Goal: Task Accomplishment & Management: Manage account settings

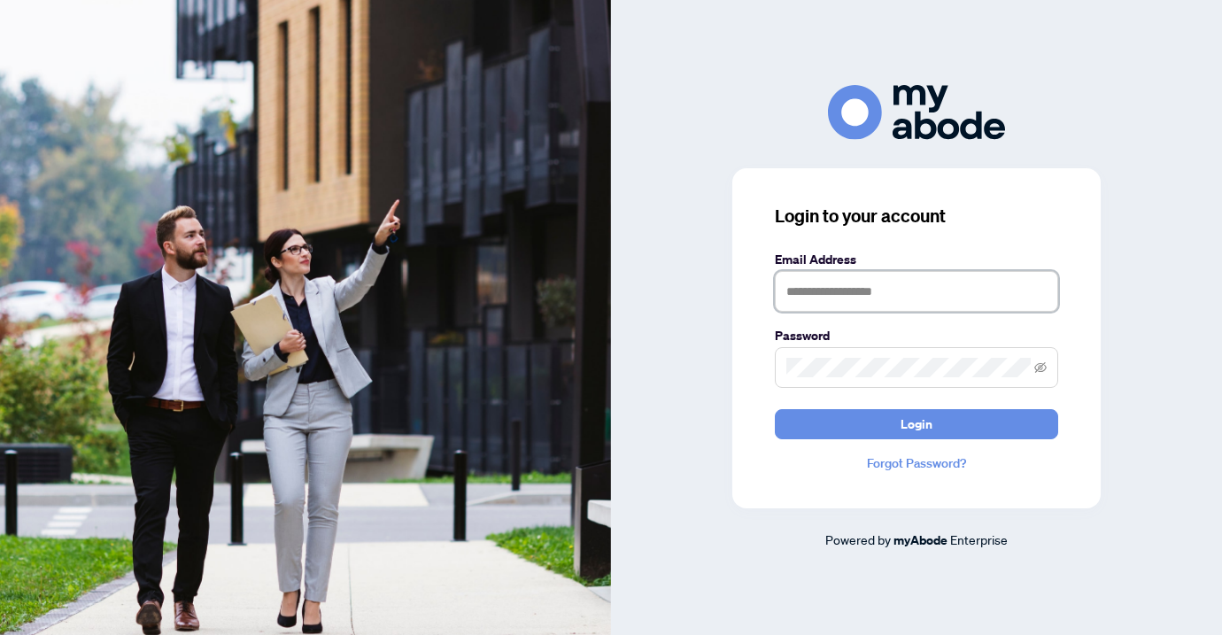
type input "**********"
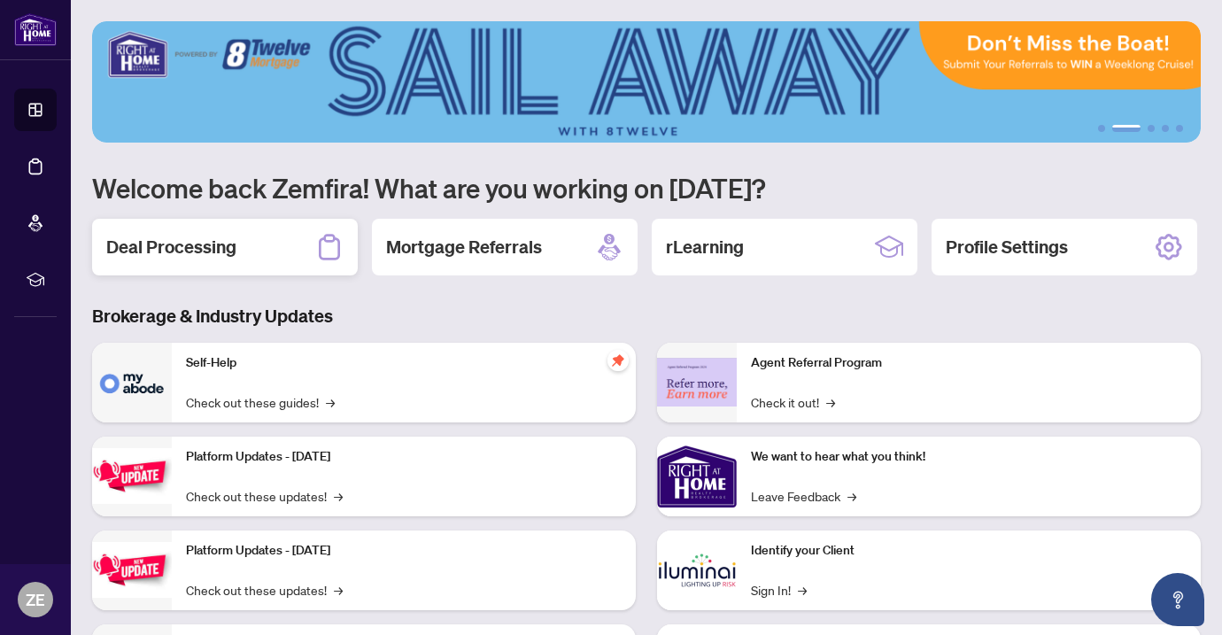
click at [150, 260] on div "Deal Processing" at bounding box center [225, 247] width 266 height 57
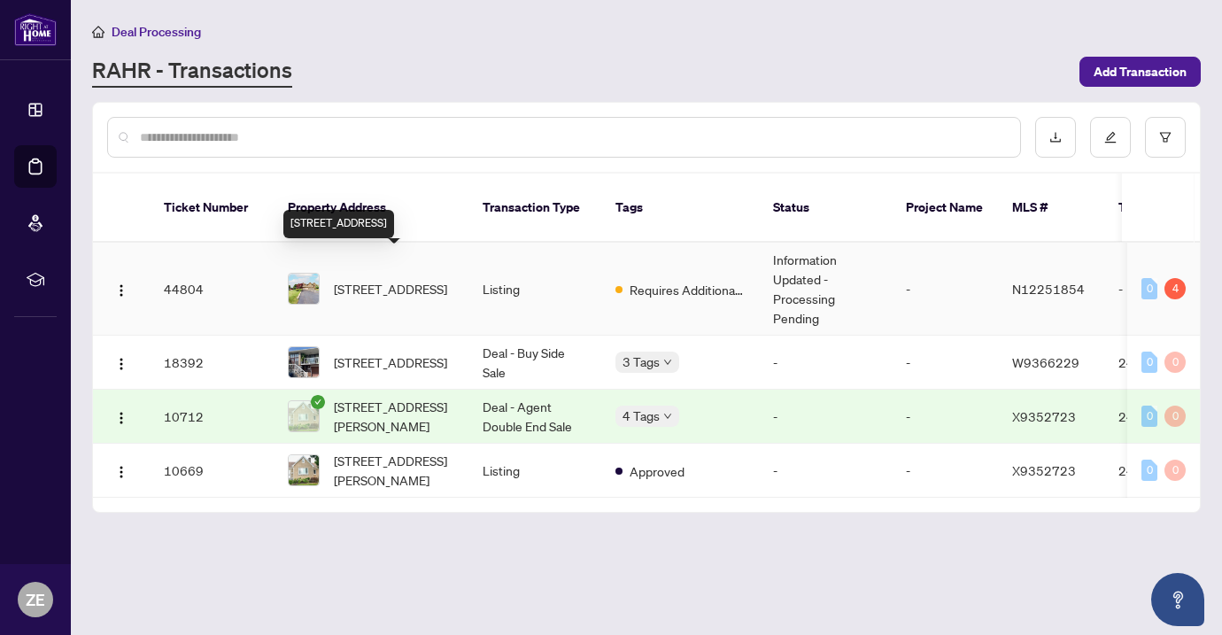
click at [373, 279] on span "28 Lorridge St, Richmond Hill, Ontario L4E 3W4, Canada" at bounding box center [390, 288] width 113 height 19
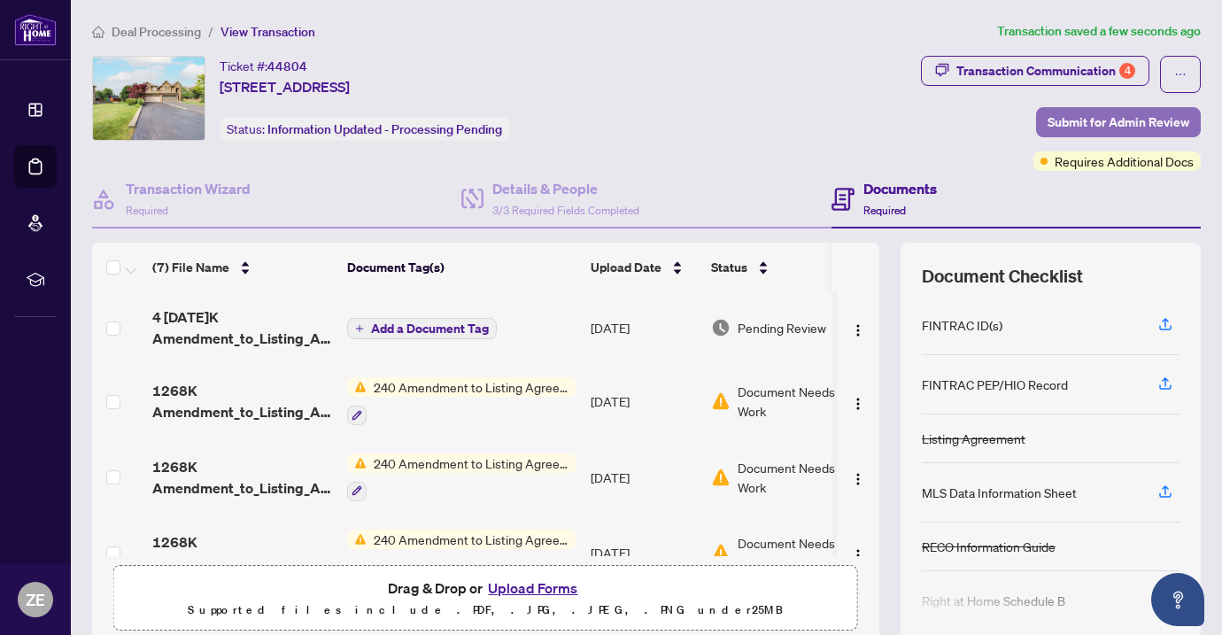
click at [1078, 113] on span "Submit for Admin Review" at bounding box center [1118, 122] width 142 height 28
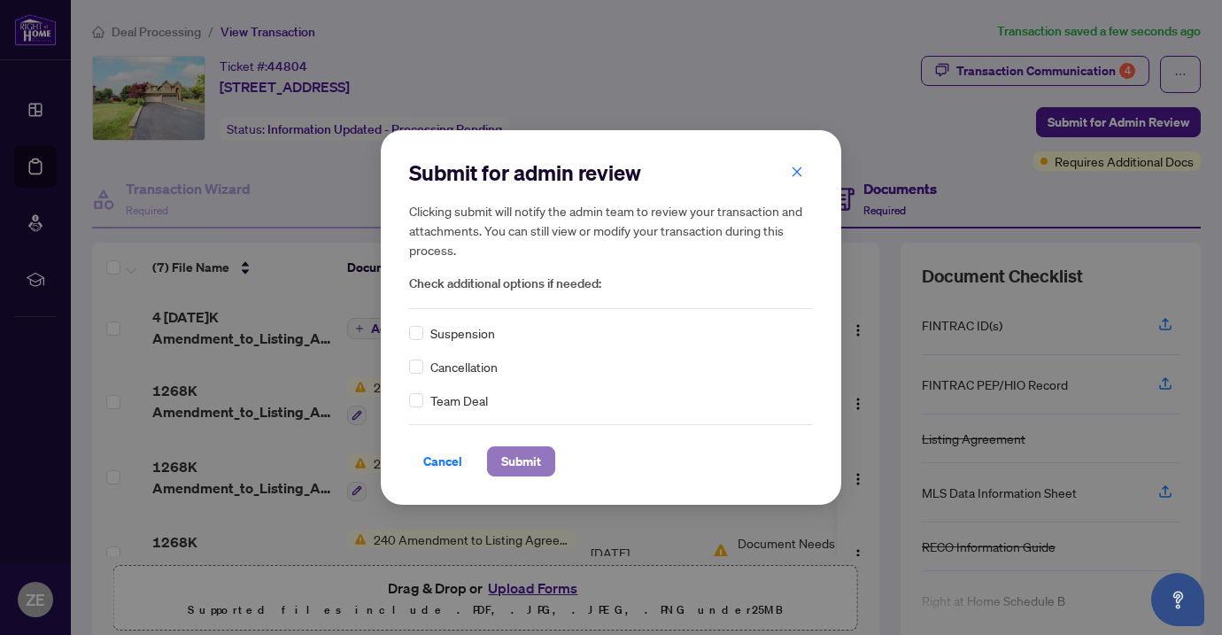
click at [512, 459] on span "Submit" at bounding box center [521, 461] width 40 height 28
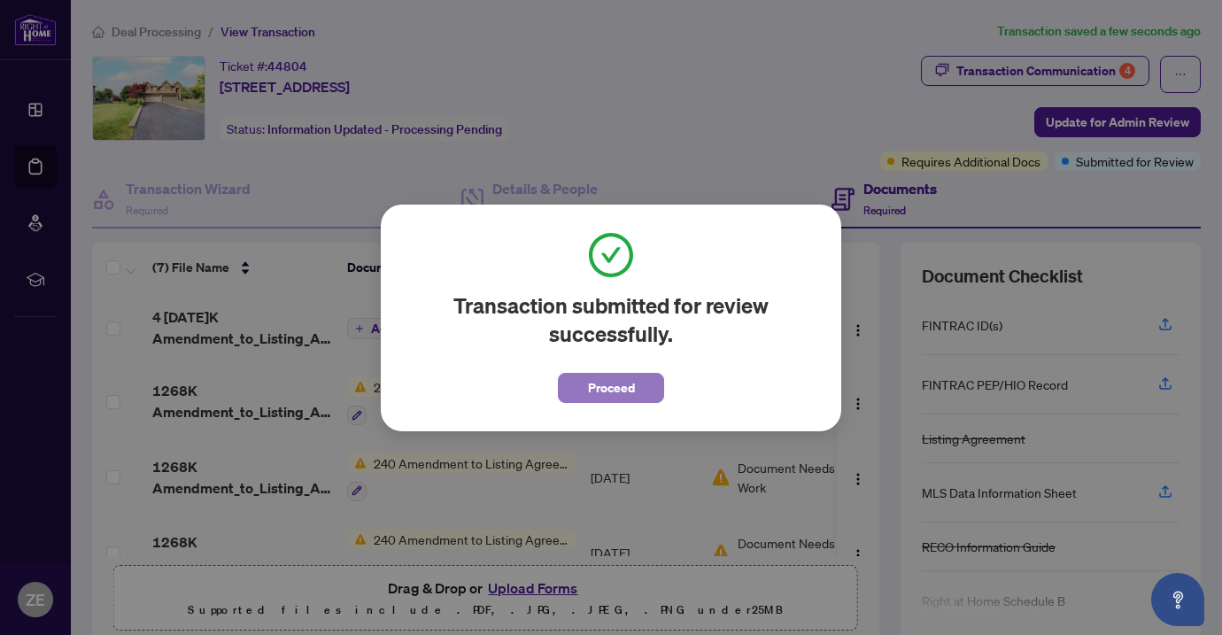
click at [598, 382] on span "Proceed" at bounding box center [611, 388] width 47 height 28
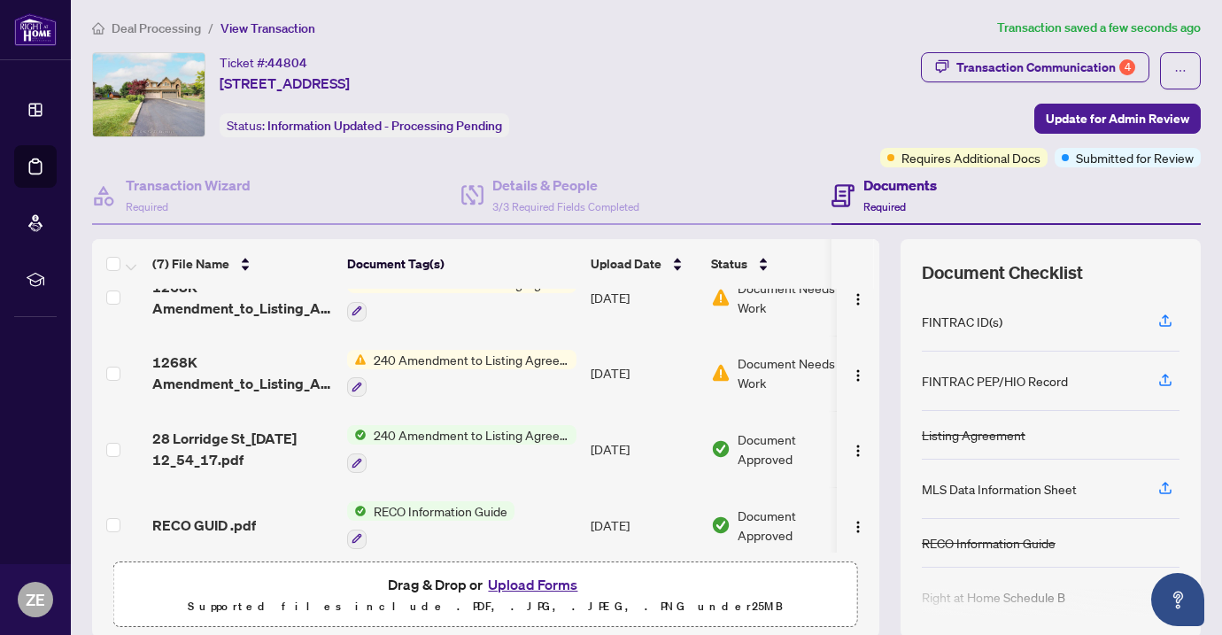
scroll to position [178, 0]
click at [456, 355] on span "240 Amendment to Listing Agreement - Authority to Offer for Sale Price Change/E…" at bounding box center [472, 357] width 210 height 19
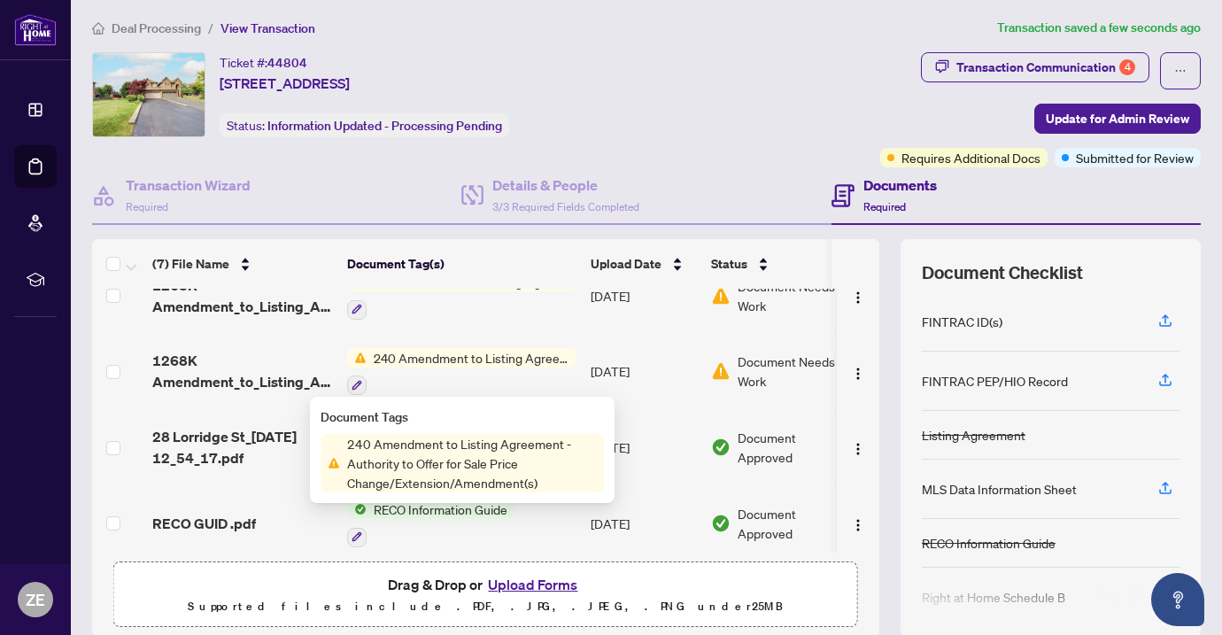
click at [419, 466] on span "240 Amendment to Listing Agreement - Authority to Offer for Sale Price Change/E…" at bounding box center [472, 463] width 264 height 58
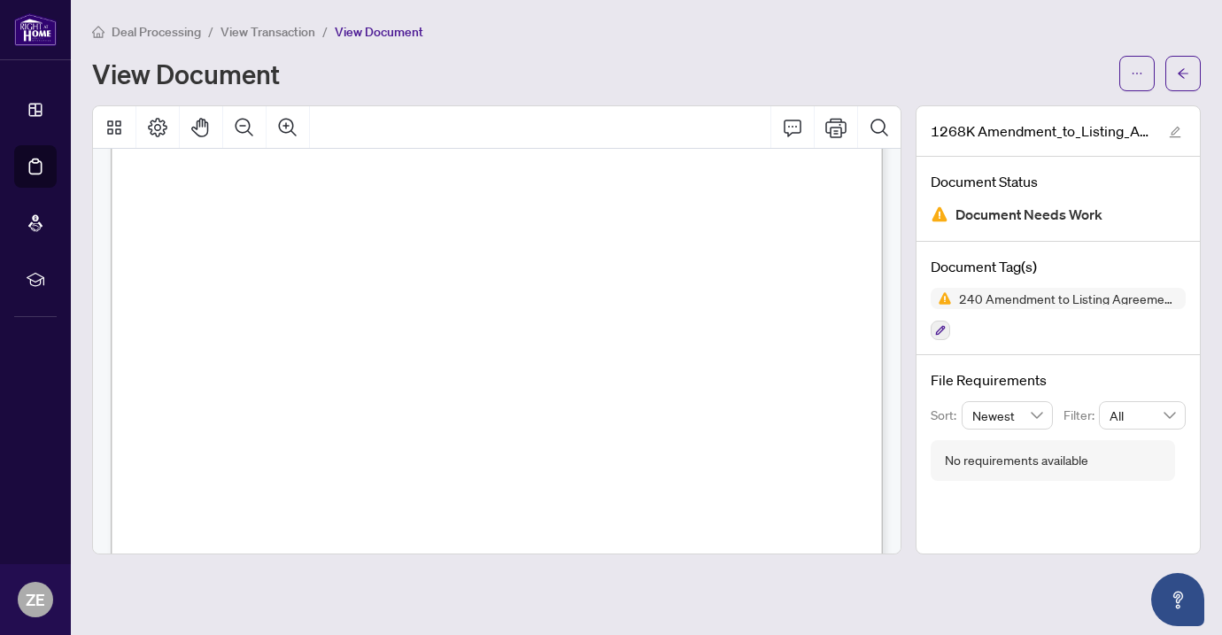
scroll to position [103, 0]
